Goal: Find specific page/section: Find specific page/section

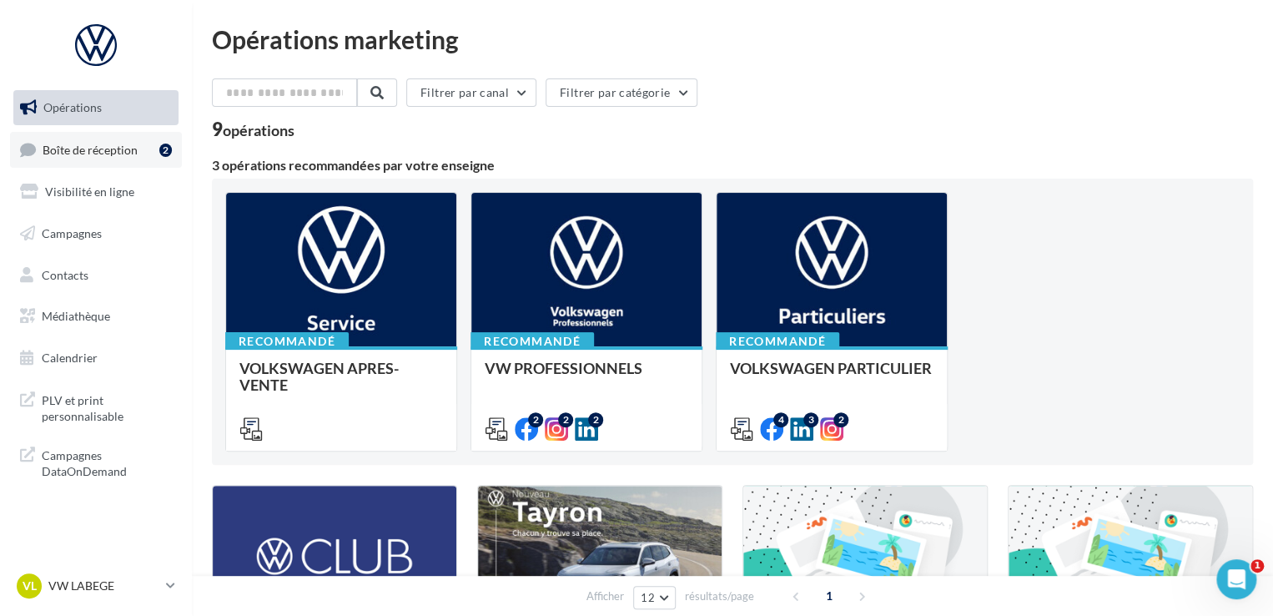
click at [109, 141] on link "Boîte de réception 2" at bounding box center [96, 150] width 172 height 36
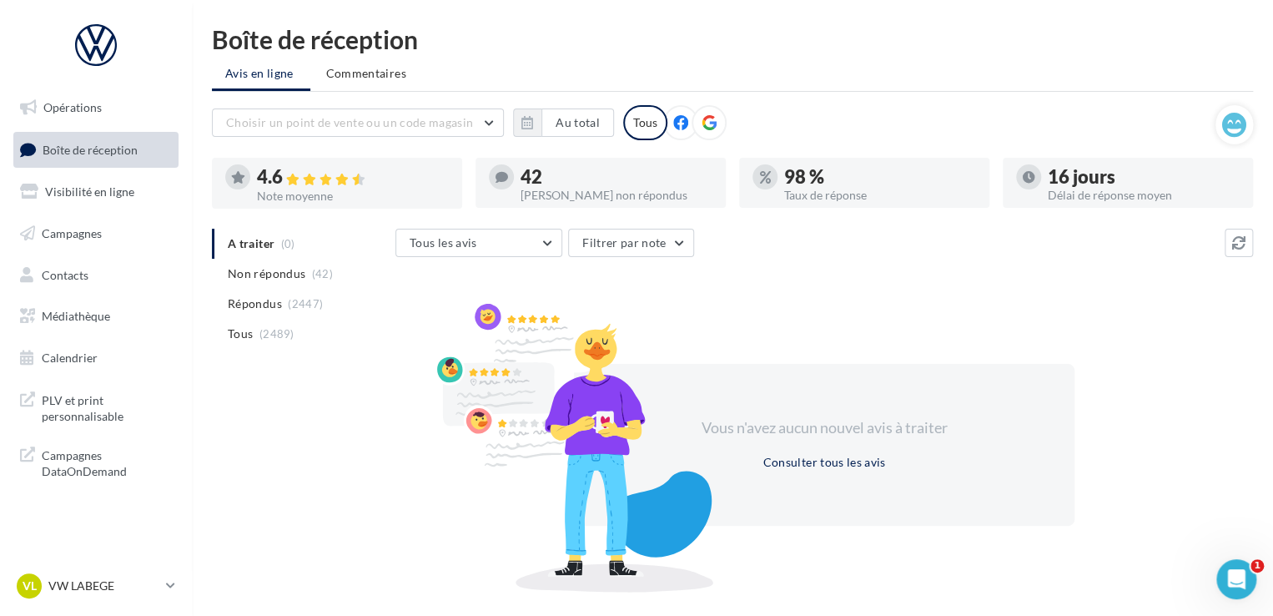
drag, startPoint x: 212, startPoint y: 35, endPoint x: 550, endPoint y: 88, distance: 342.0
click at [550, 88] on div "Boîte de réception Avis en ligne Commentaires Choisir un point de vente ou un c…" at bounding box center [732, 306] width 1081 height 559
click at [426, 31] on div "Boîte de réception" at bounding box center [732, 39] width 1041 height 25
drag, startPoint x: 426, startPoint y: 31, endPoint x: 217, endPoint y: 18, distance: 209.0
click at [217, 18] on html "Opérations Boîte de réception Visibilité en ligne Campagnes Contacts Médiathèqu…" at bounding box center [636, 308] width 1273 height 616
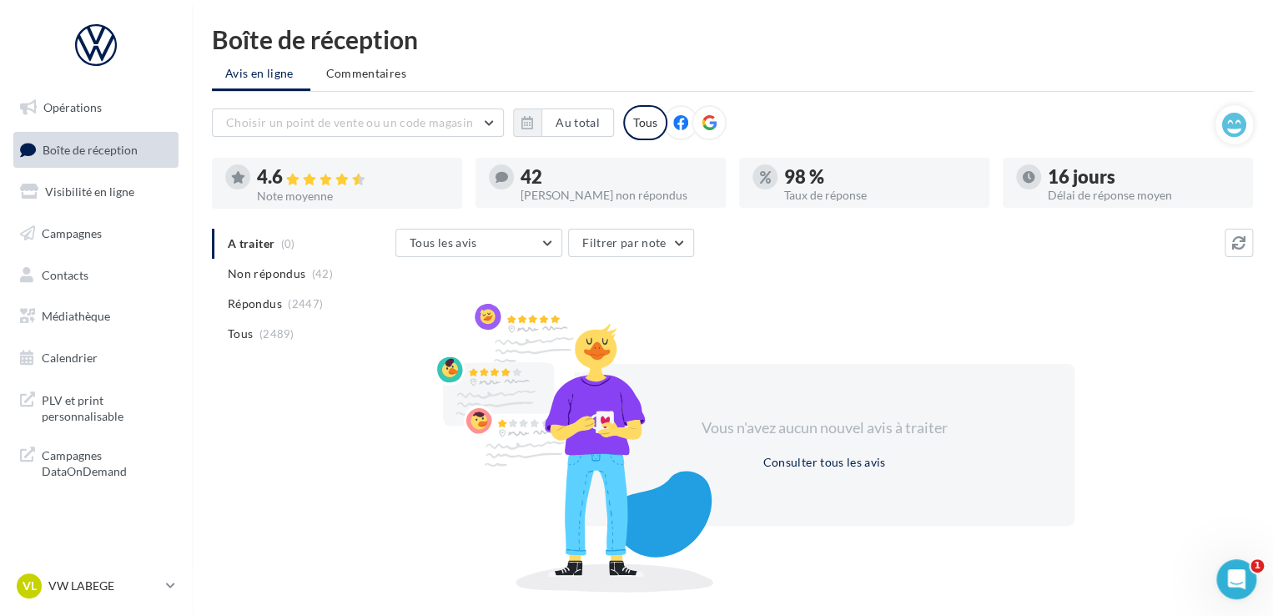
click at [212, 46] on div "Boîte de réception" at bounding box center [732, 39] width 1041 height 25
drag, startPoint x: 213, startPoint y: 39, endPoint x: 427, endPoint y: 23, distance: 215.1
click at [427, 23] on html "Opérations Boîte de réception Visibilité en ligne Campagnes Contacts Médiathèqu…" at bounding box center [636, 308] width 1273 height 616
click at [415, 28] on div "Boîte de réception" at bounding box center [732, 39] width 1041 height 25
drag, startPoint x: 427, startPoint y: 32, endPoint x: 194, endPoint y: 34, distance: 233.7
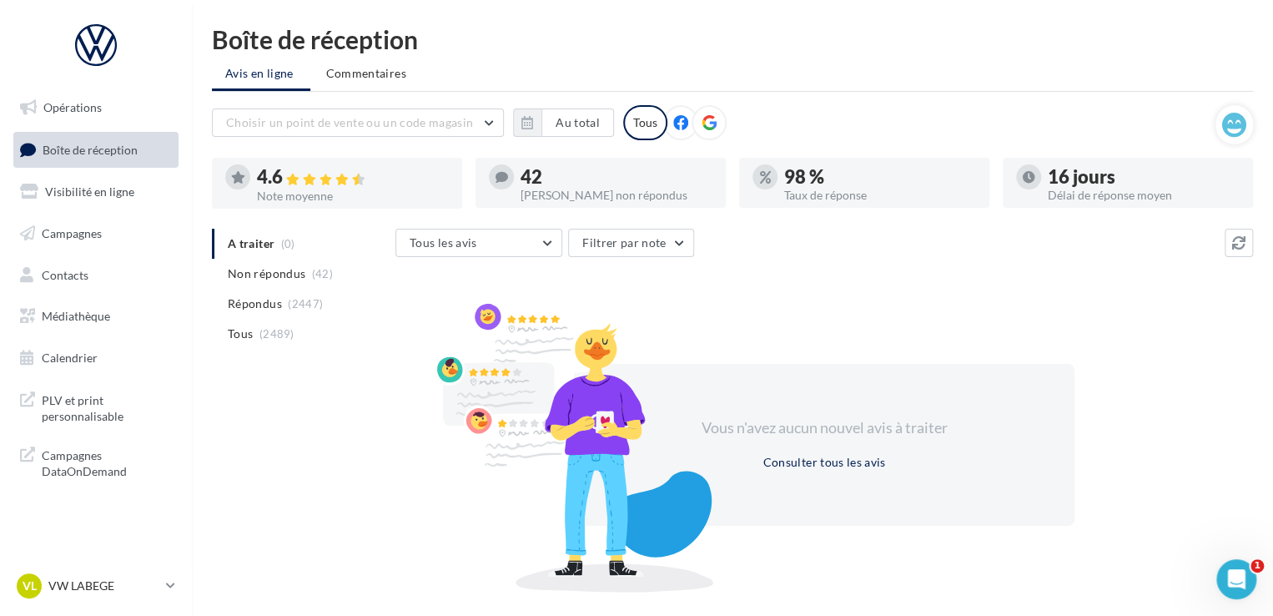
click at [194, 34] on div "Boîte de réception Avis en ligne Commentaires Choisir un point de vente ou un c…" at bounding box center [732, 306] width 1081 height 559
click at [220, 33] on div "Boîte de réception" at bounding box center [732, 39] width 1041 height 25
drag, startPoint x: 212, startPoint y: 33, endPoint x: 427, endPoint y: 13, distance: 216.3
click at [427, 13] on html "Opérations Boîte de réception Visibilité en ligne Campagnes Contacts Médiathèqu…" at bounding box center [636, 308] width 1273 height 616
click at [421, 38] on div "Boîte de réception" at bounding box center [732, 39] width 1041 height 25
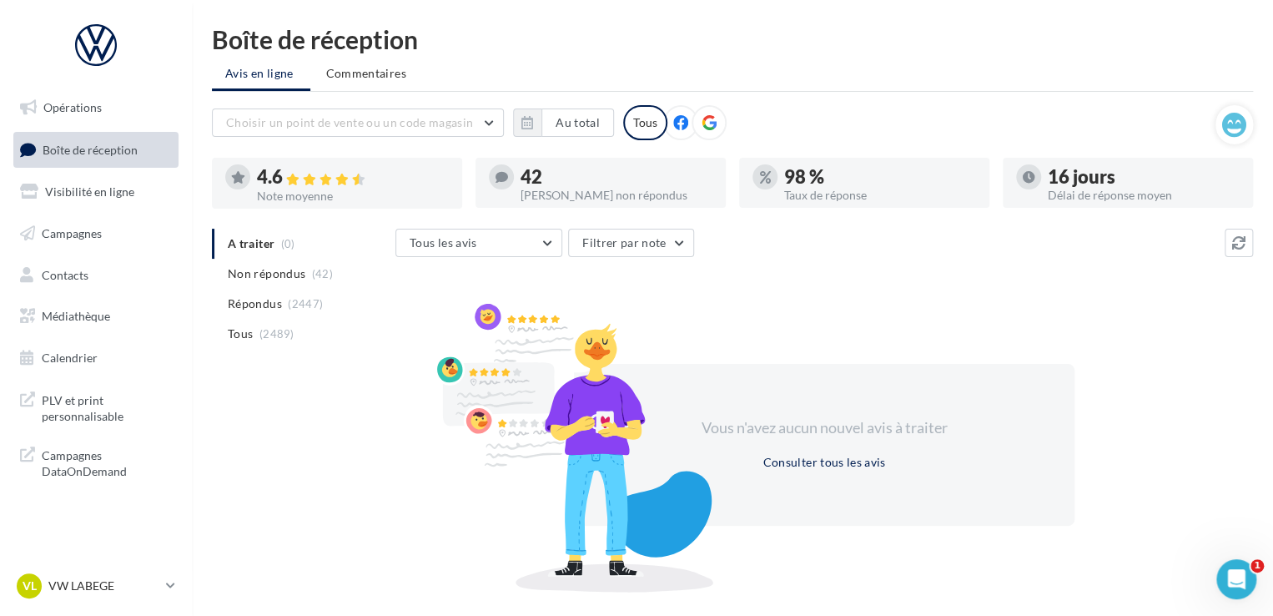
drag, startPoint x: 421, startPoint y: 38, endPoint x: 202, endPoint y: 46, distance: 218.8
click at [202, 46] on div "Boîte de réception Avis en ligne Commentaires Choisir un point de vente ou un c…" at bounding box center [732, 306] width 1081 height 559
click at [214, 38] on div "Boîte de réception" at bounding box center [732, 39] width 1041 height 25
drag, startPoint x: 214, startPoint y: 38, endPoint x: 415, endPoint y: 37, distance: 200.3
click at [415, 37] on div "Boîte de réception" at bounding box center [732, 39] width 1041 height 25
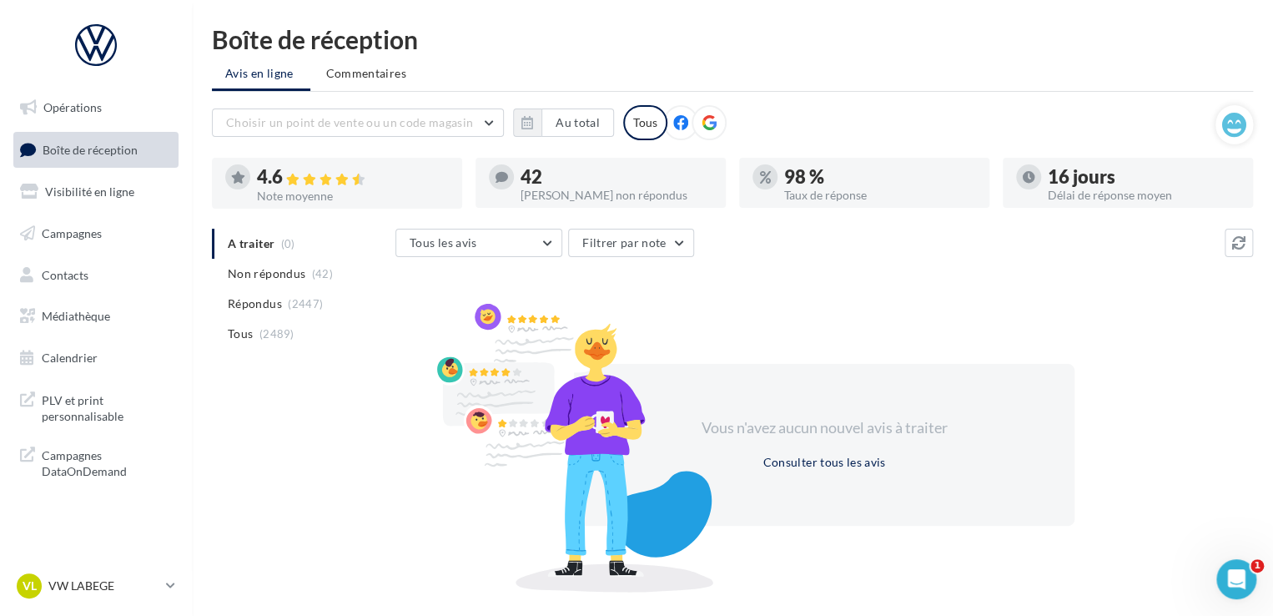
click at [415, 37] on div "Boîte de réception" at bounding box center [732, 39] width 1041 height 25
drag, startPoint x: 415, startPoint y: 37, endPoint x: 184, endPoint y: 29, distance: 231.3
click at [184, 29] on div "Opérations Boîte de réception Visibilité en ligne Campagnes Contacts Médiathèqu…" at bounding box center [636, 342] width 1273 height 631
click at [219, 27] on div "Boîte de réception" at bounding box center [732, 39] width 1041 height 25
drag, startPoint x: 204, startPoint y: 38, endPoint x: 467, endPoint y: 38, distance: 263.7
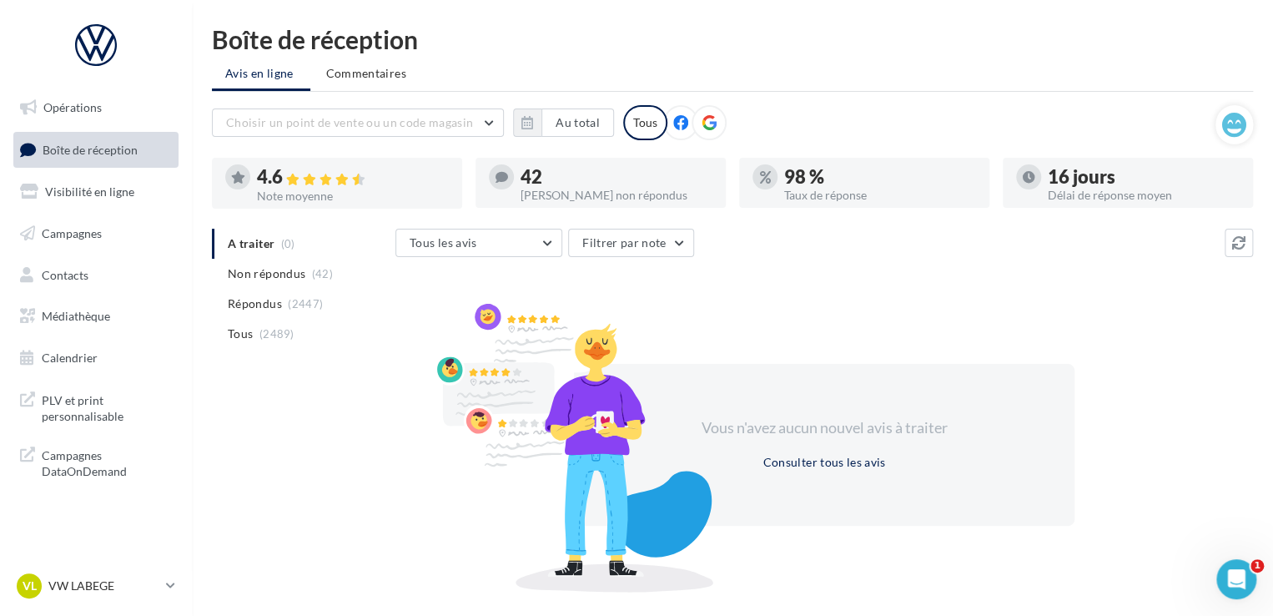
click at [469, 38] on div "Boîte de réception Avis en ligne Commentaires Choisir un point de vente ou un c…" at bounding box center [732, 306] width 1081 height 559
click at [467, 38] on div "Boîte de réception" at bounding box center [732, 39] width 1041 height 25
click at [422, 38] on div "Boîte de réception" at bounding box center [732, 39] width 1041 height 25
drag, startPoint x: 422, startPoint y: 38, endPoint x: 209, endPoint y: 38, distance: 213.6
click at [209, 38] on div "Boîte de réception Avis en ligne Commentaires Choisir un point de vente ou un c…" at bounding box center [732, 306] width 1081 height 559
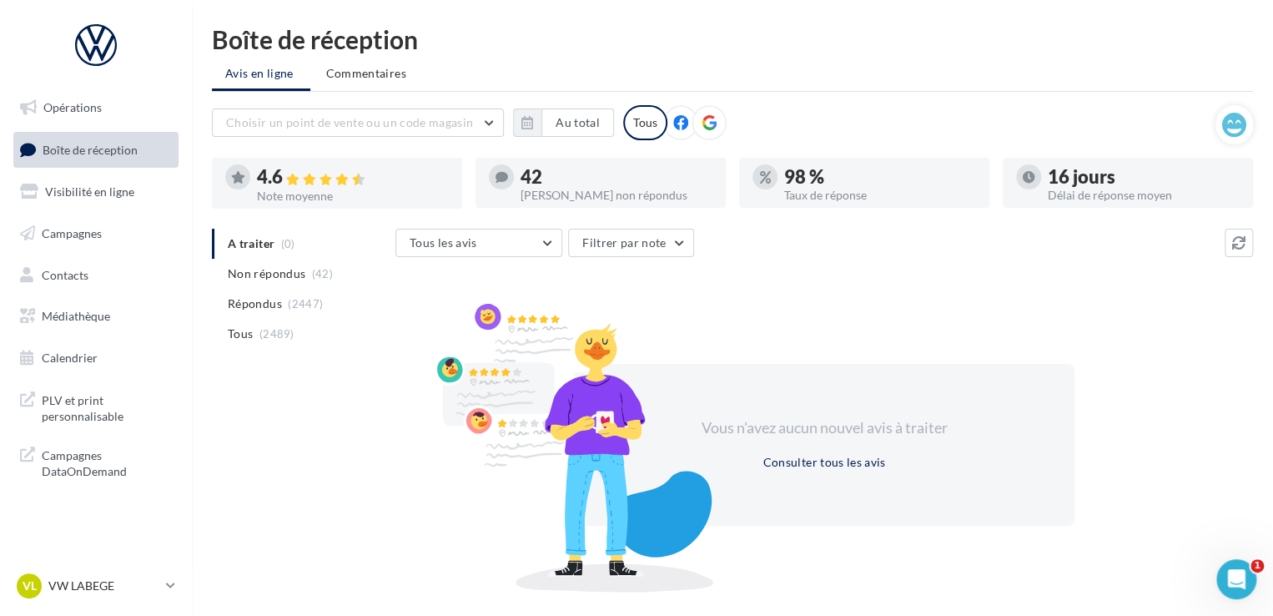
click at [209, 38] on div "Boîte de réception Avis en ligne Commentaires Choisir un point de vente ou un c…" at bounding box center [732, 306] width 1081 height 559
click at [53, 585] on p "VW LABEGE" at bounding box center [103, 585] width 111 height 17
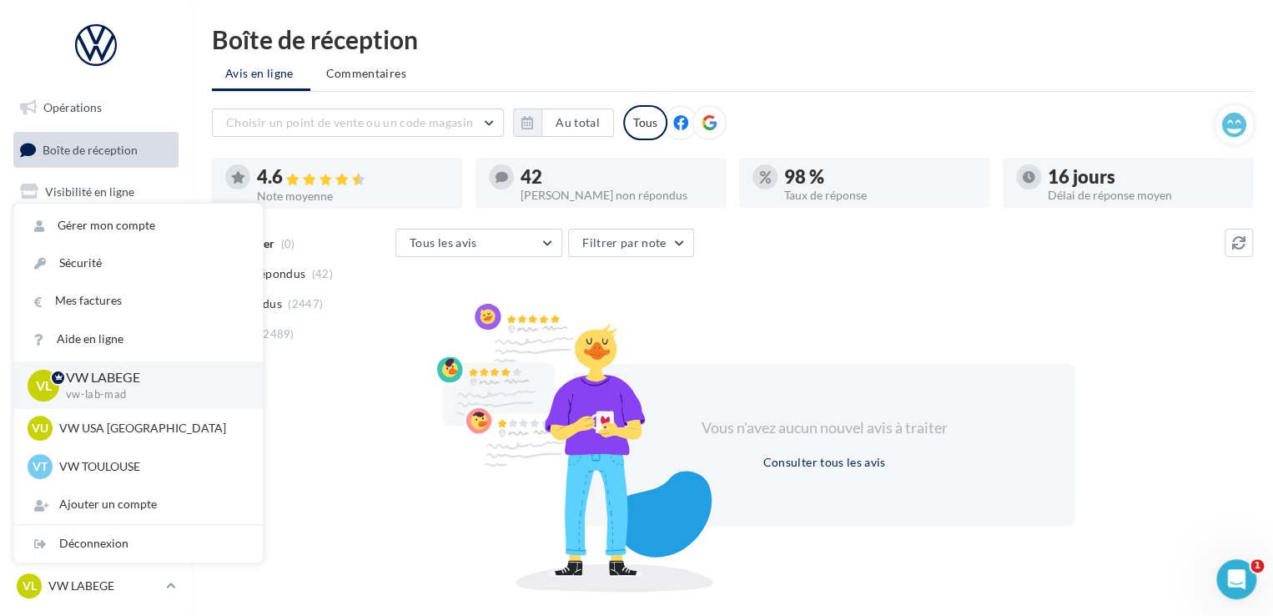
click at [592, 54] on div "Boîte de réception Avis en ligne Commentaires Choisir un point de vente ou un c…" at bounding box center [732, 306] width 1081 height 559
